Goal: Task Accomplishment & Management: Use online tool/utility

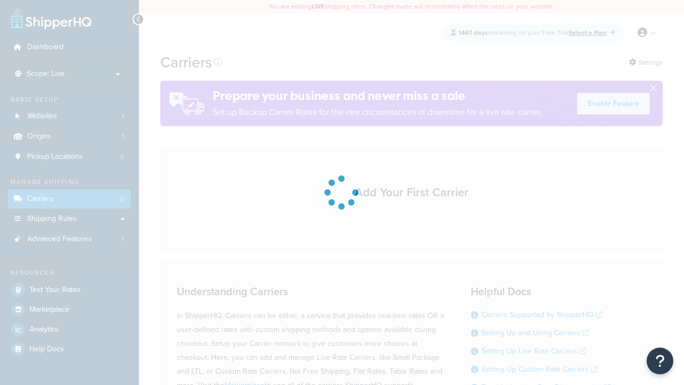
scroll to position [94, 0]
